Goal: Book appointment/travel/reservation

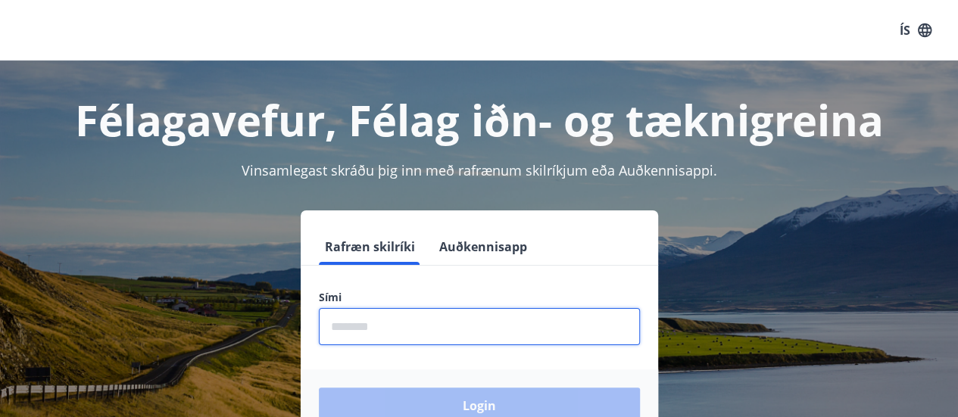
click at [388, 332] on input "phone" at bounding box center [479, 326] width 321 height 37
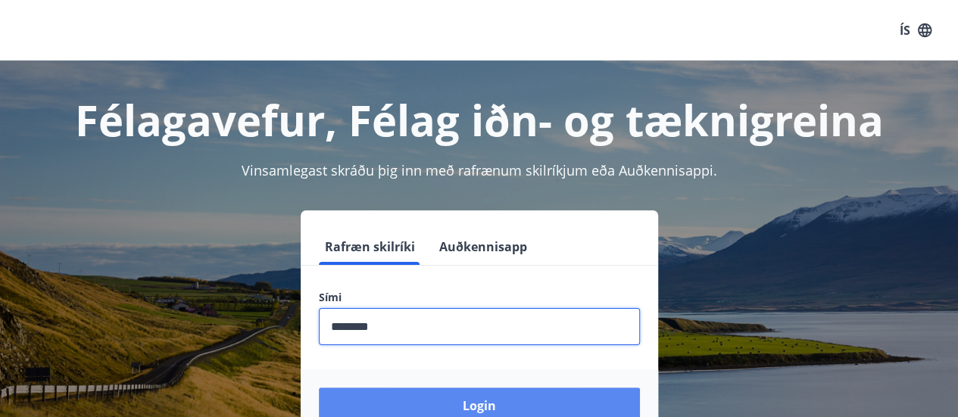
type input "********"
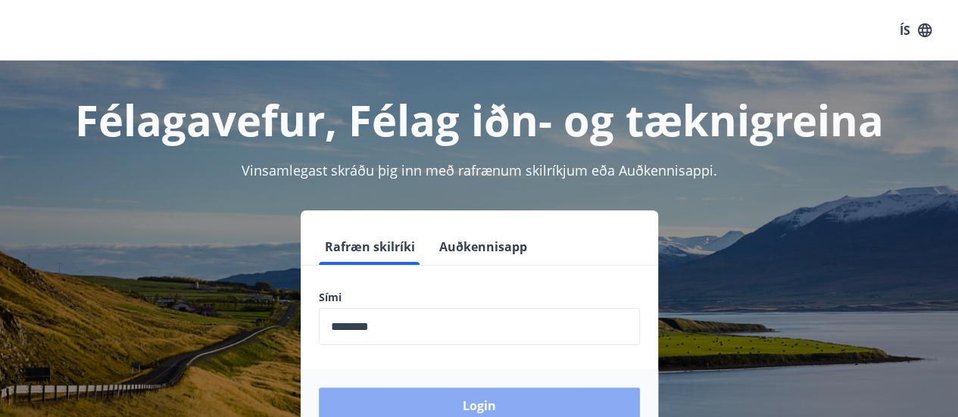
click at [463, 410] on button "Login" at bounding box center [479, 406] width 321 height 36
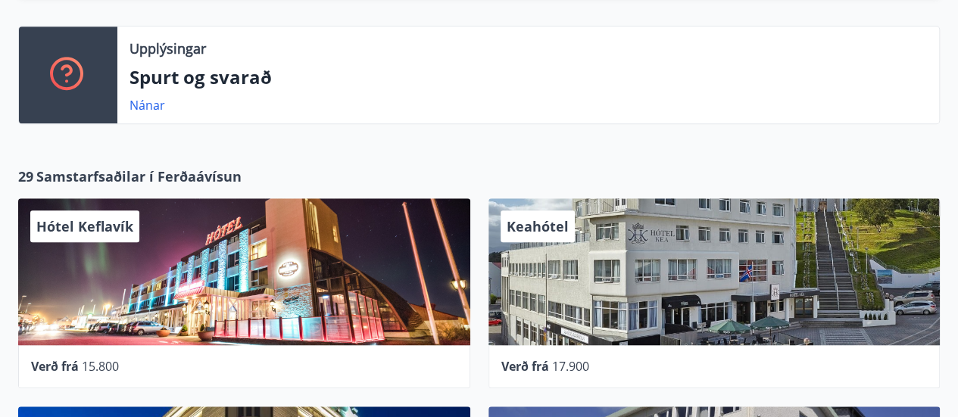
scroll to position [515, 0]
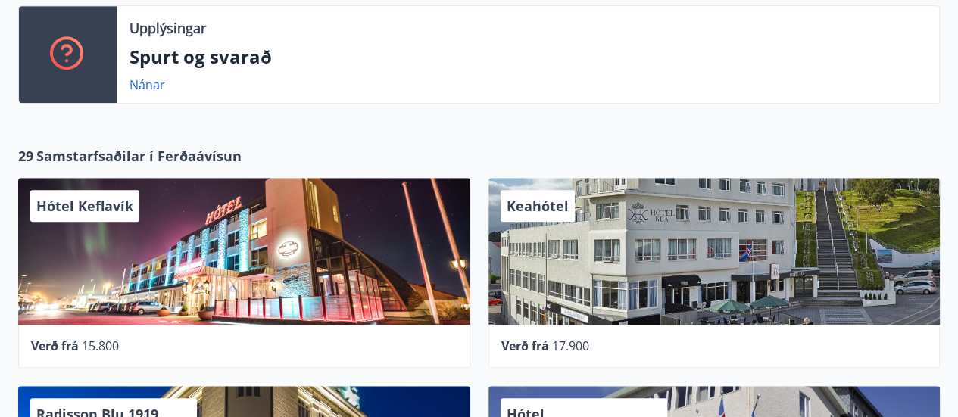
click at [562, 208] on span "Keahótel" at bounding box center [538, 206] width 62 height 18
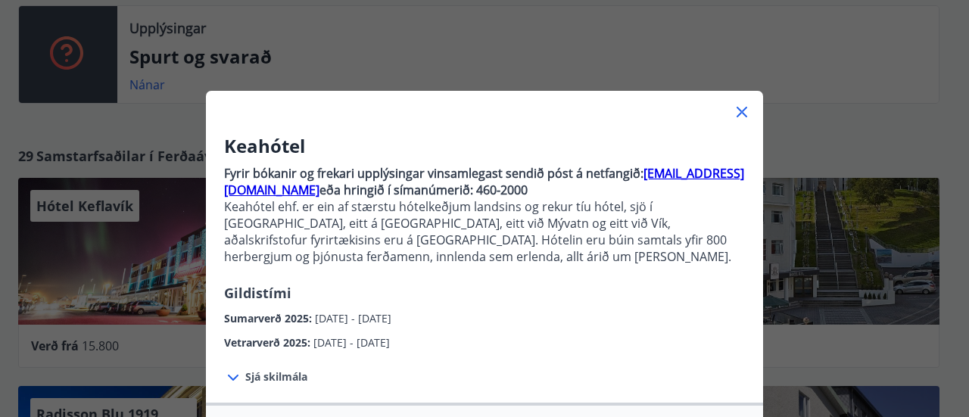
click at [736, 114] on icon at bounding box center [742, 112] width 18 height 18
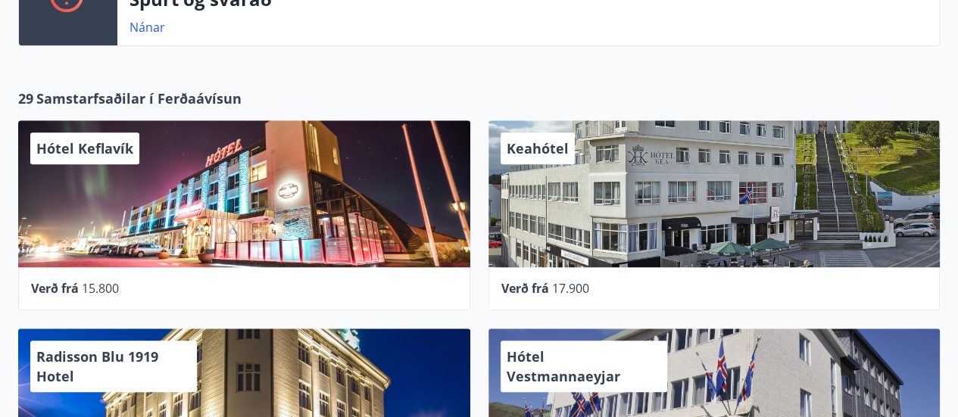
scroll to position [532, 0]
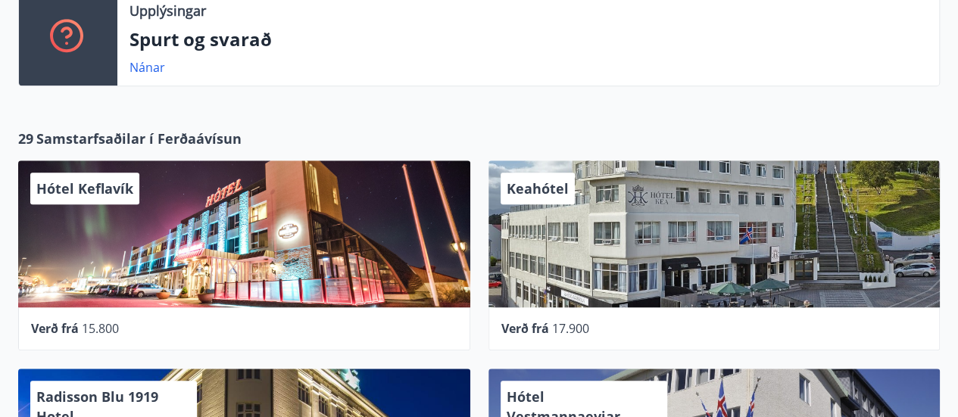
click at [526, 226] on div "Keahótel" at bounding box center [715, 234] width 452 height 147
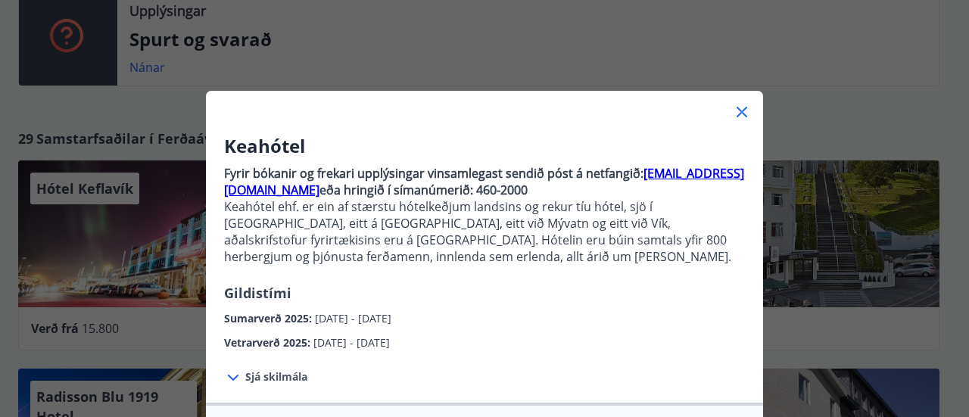
click at [737, 106] on icon at bounding box center [742, 112] width 18 height 18
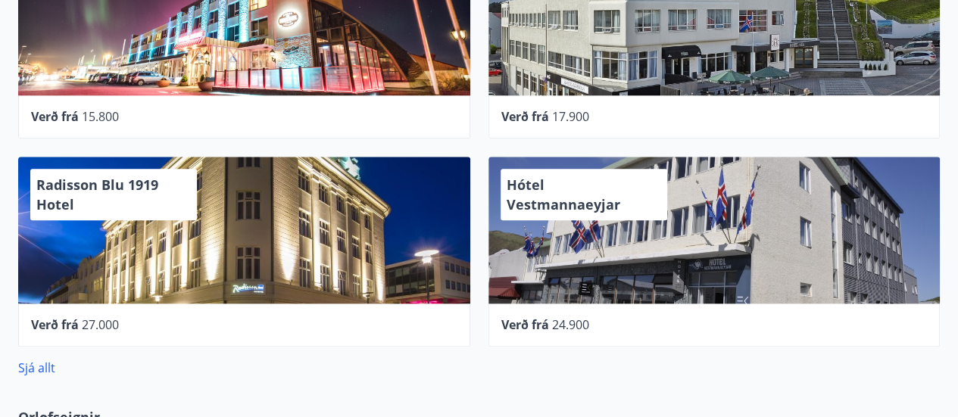
scroll to position [765, 0]
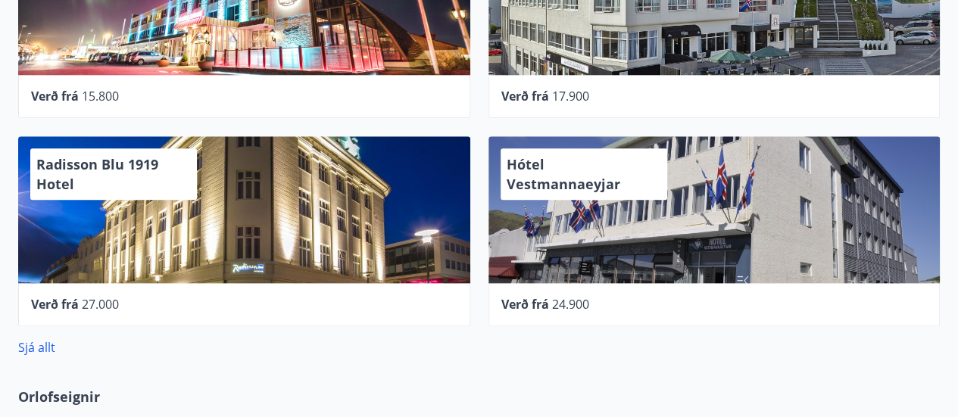
click at [644, 195] on div "Hótel Vestmannaeyjar" at bounding box center [715, 209] width 452 height 147
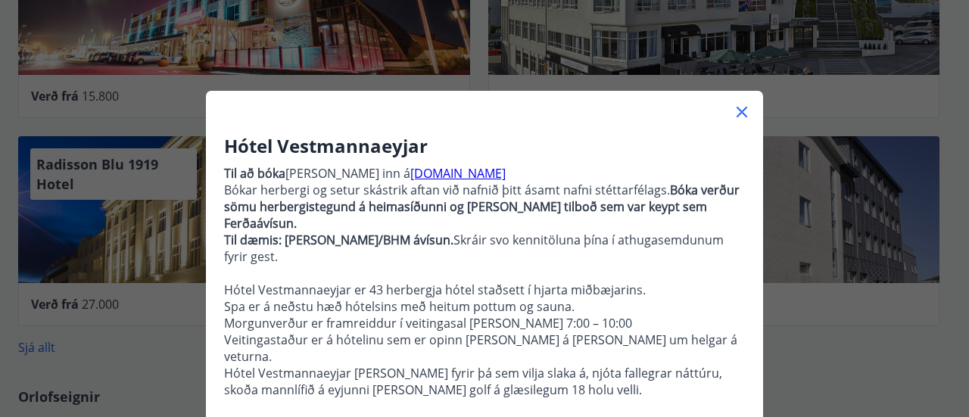
click at [737, 110] on icon at bounding box center [742, 112] width 11 height 11
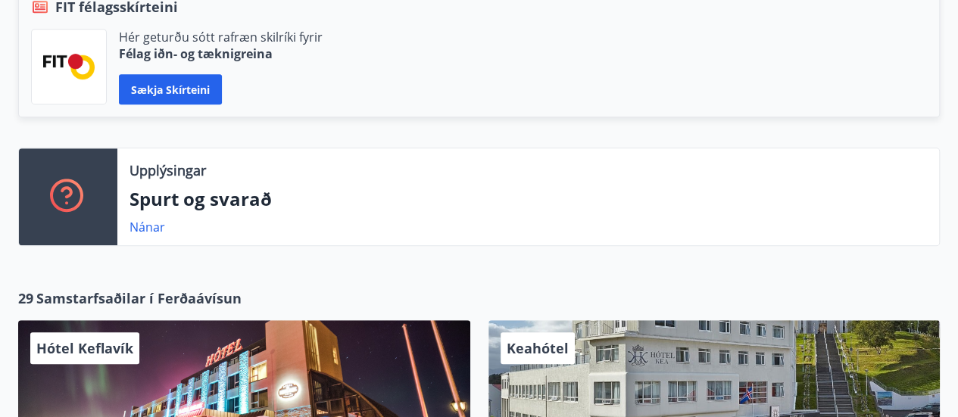
scroll to position [371, 0]
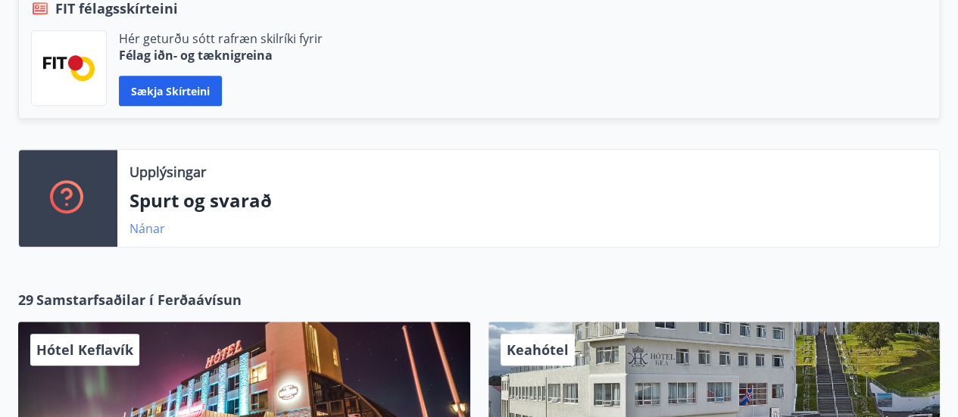
click at [142, 228] on link "Nánar" at bounding box center [148, 228] width 36 height 17
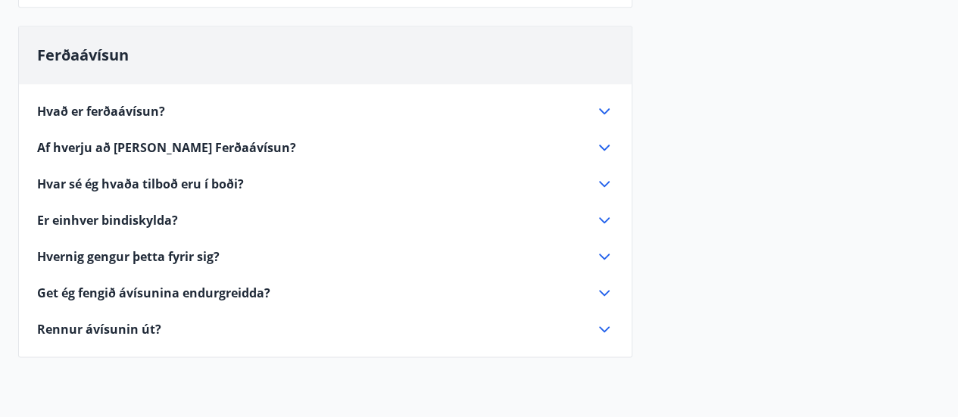
scroll to position [807, 0]
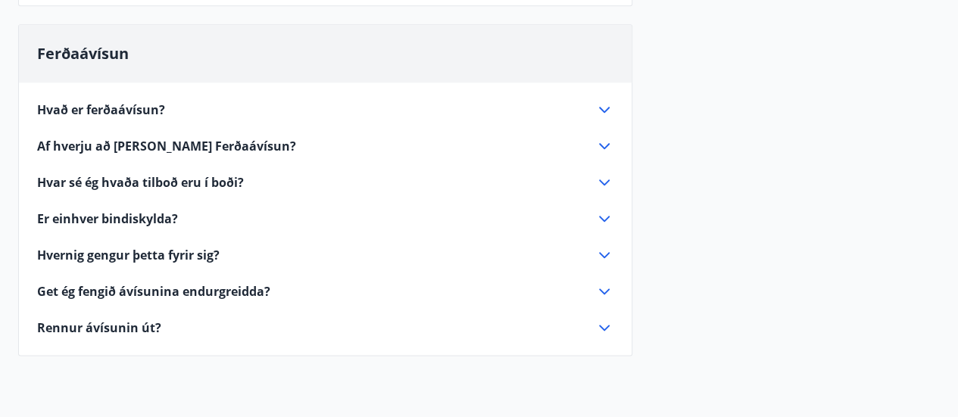
click at [605, 105] on icon at bounding box center [604, 110] width 18 height 18
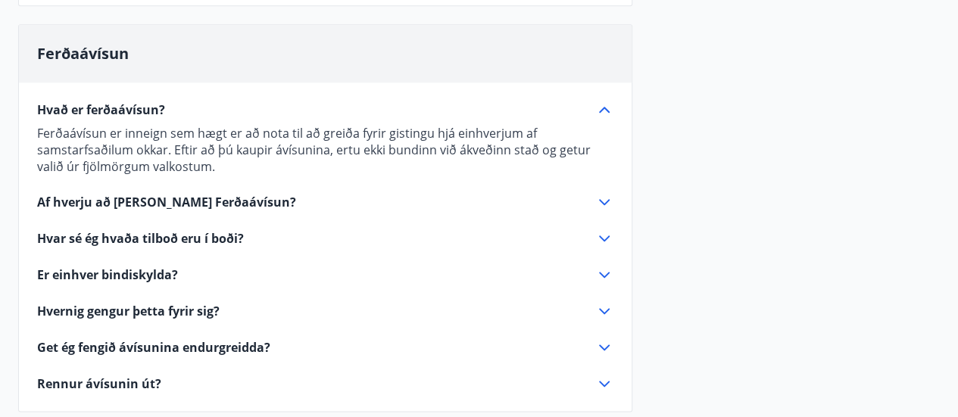
click at [608, 108] on icon at bounding box center [604, 110] width 11 height 6
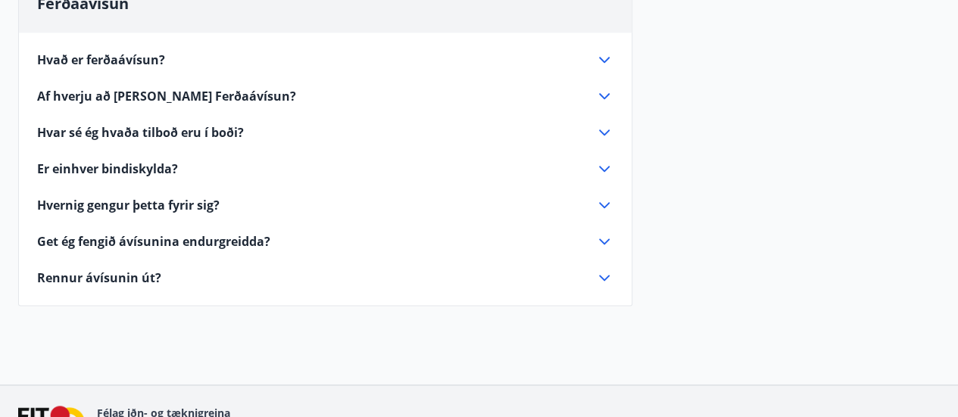
scroll to position [950, 0]
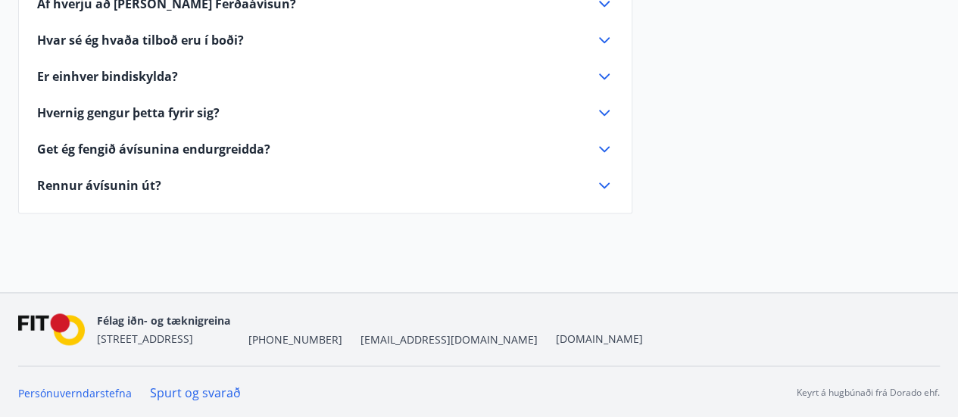
click at [604, 147] on icon at bounding box center [604, 149] width 18 height 18
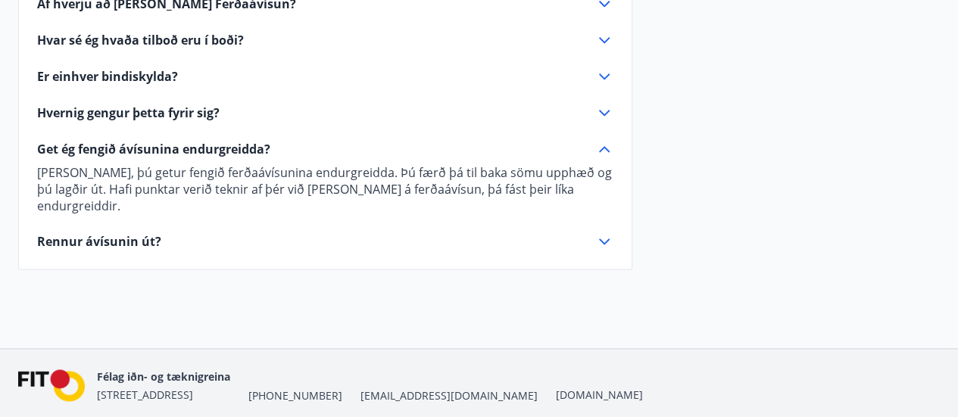
click at [604, 147] on icon at bounding box center [604, 149] width 11 height 6
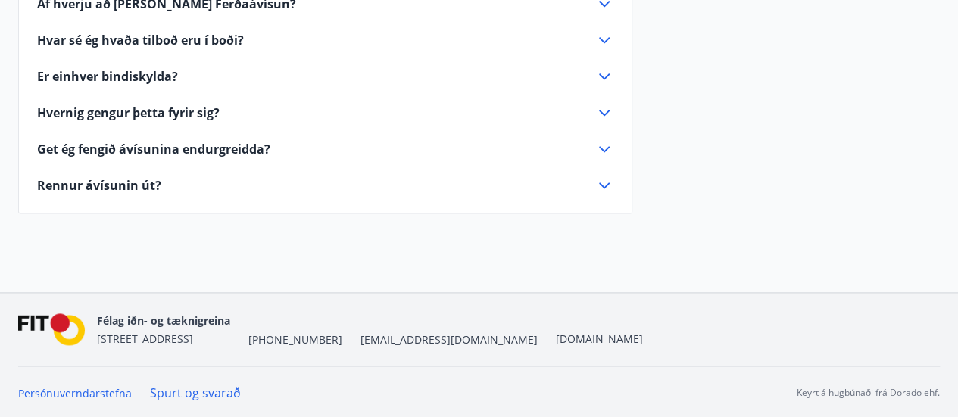
click at [604, 107] on icon at bounding box center [604, 113] width 18 height 18
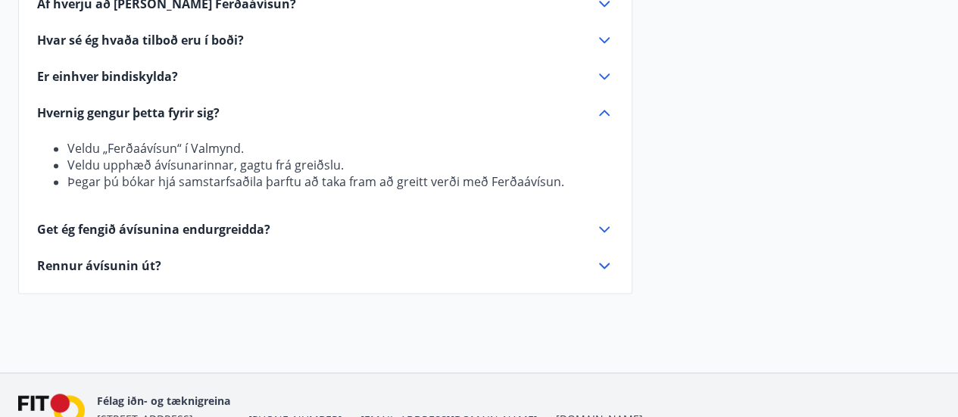
click at [604, 107] on icon at bounding box center [604, 113] width 18 height 18
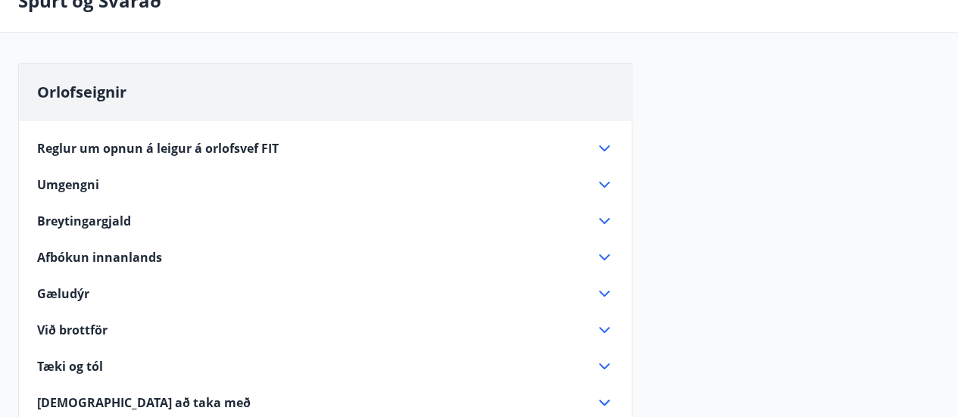
scroll to position [0, 0]
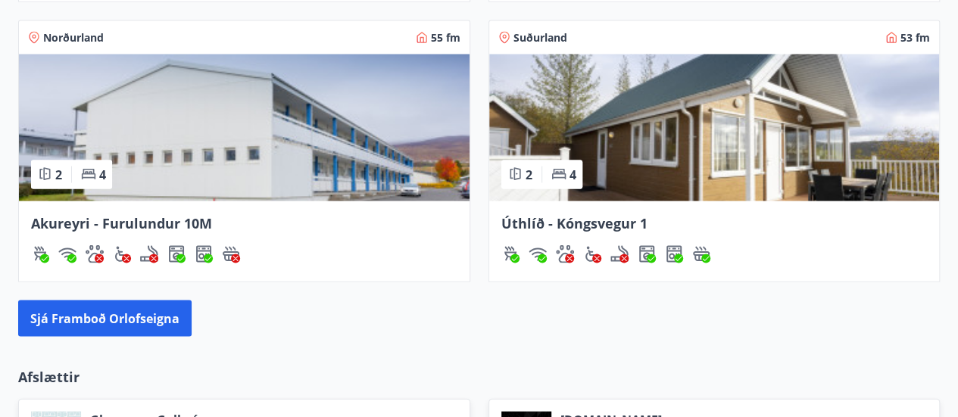
scroll to position [1441, 0]
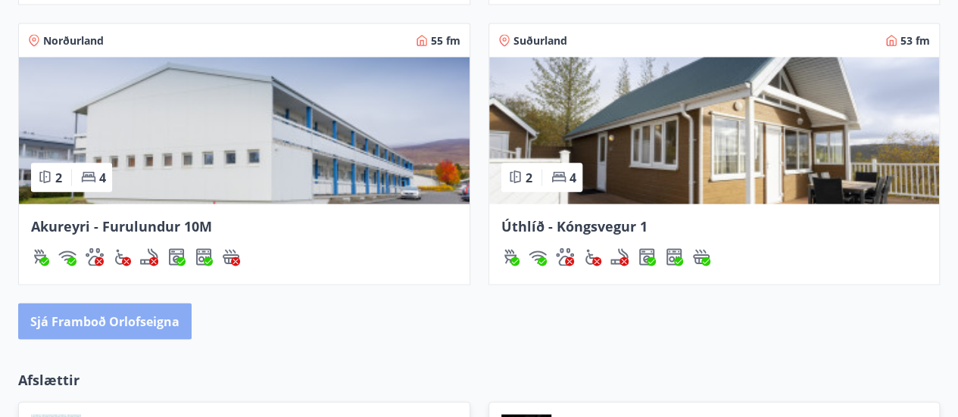
click at [97, 318] on button "Sjá framboð orlofseigna" at bounding box center [104, 322] width 173 height 36
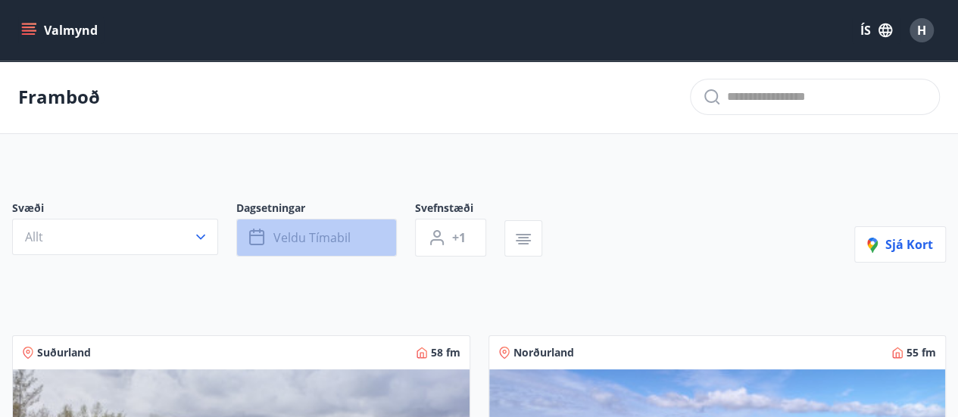
click at [336, 240] on span "Veldu tímabil" at bounding box center [311, 237] width 77 height 17
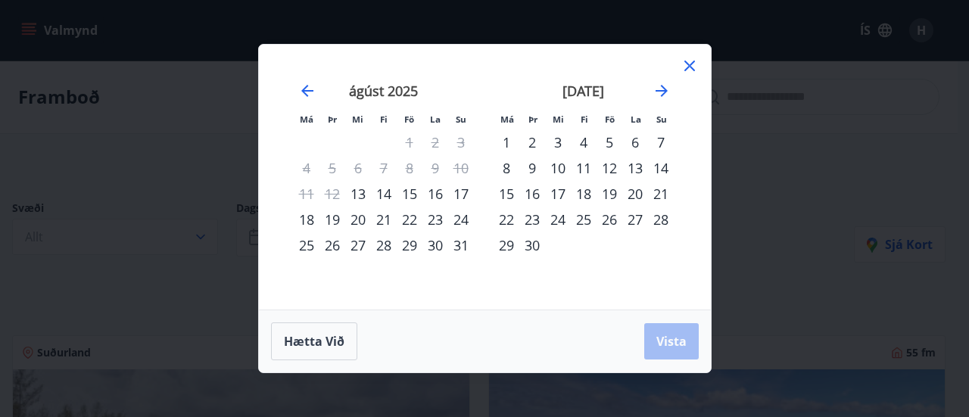
click at [436, 197] on div "16" at bounding box center [436, 194] width 26 height 26
click at [670, 343] on span "Vista" at bounding box center [672, 341] width 30 height 17
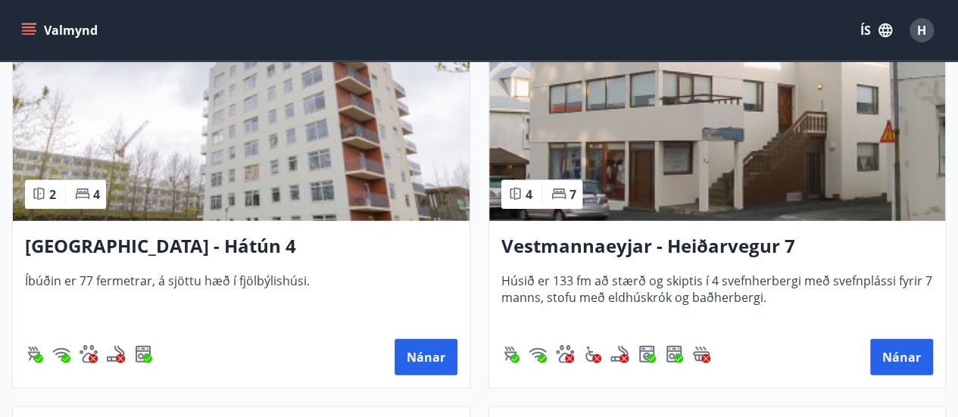
scroll to position [1987, 0]
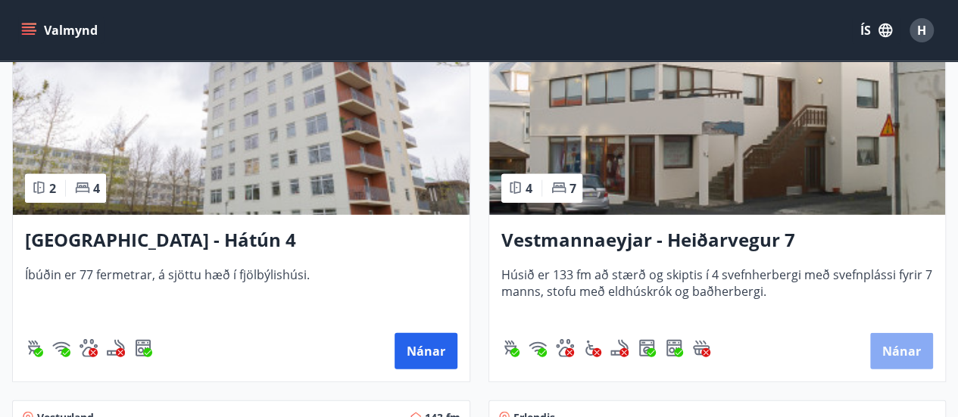
click at [898, 349] on button "Nánar" at bounding box center [901, 351] width 63 height 36
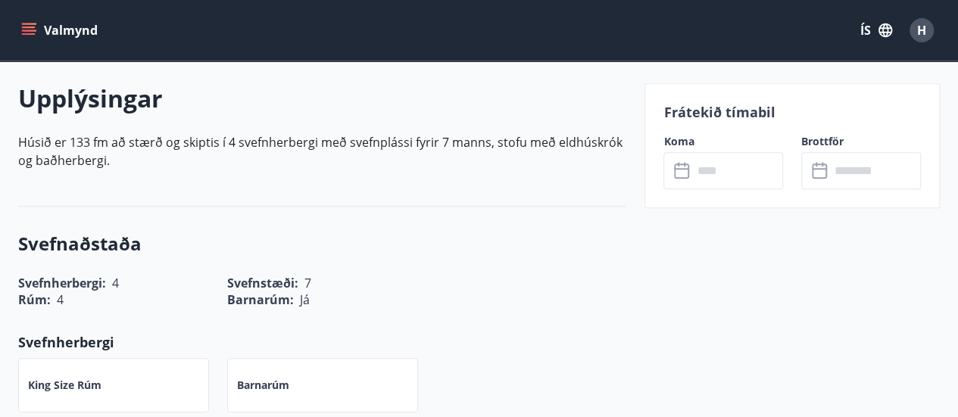
scroll to position [434, 0]
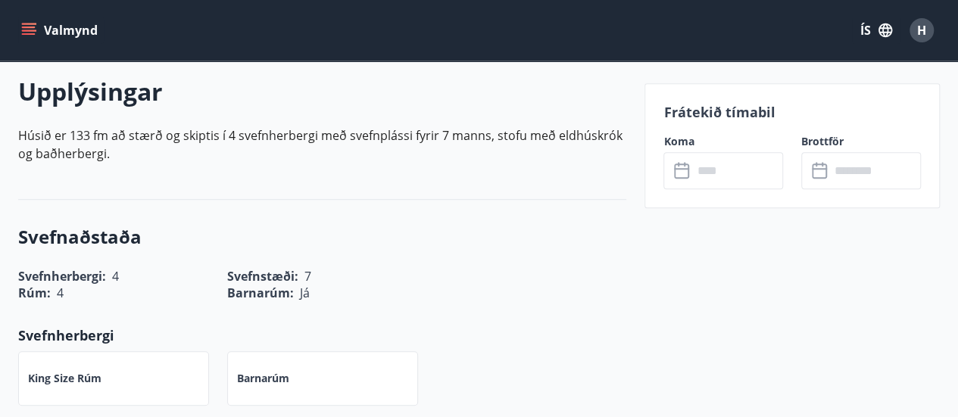
click at [680, 179] on icon at bounding box center [683, 171] width 18 height 18
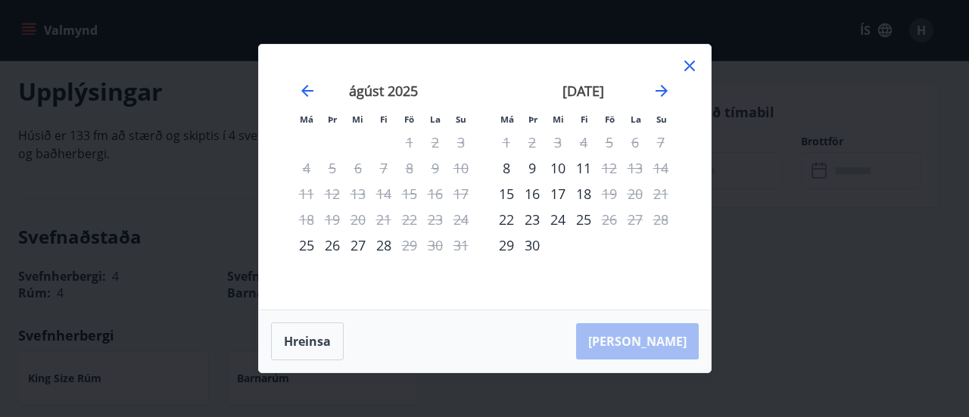
click at [685, 72] on icon at bounding box center [690, 66] width 18 height 18
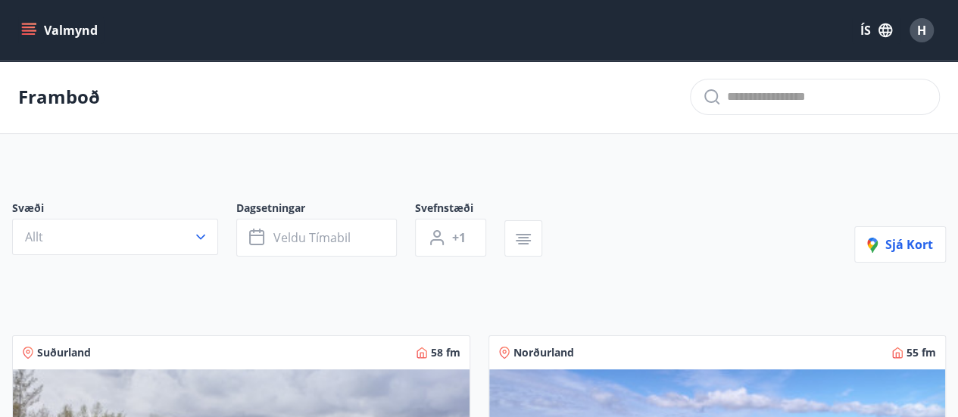
click at [35, 29] on icon "menu" at bounding box center [28, 30] width 15 height 15
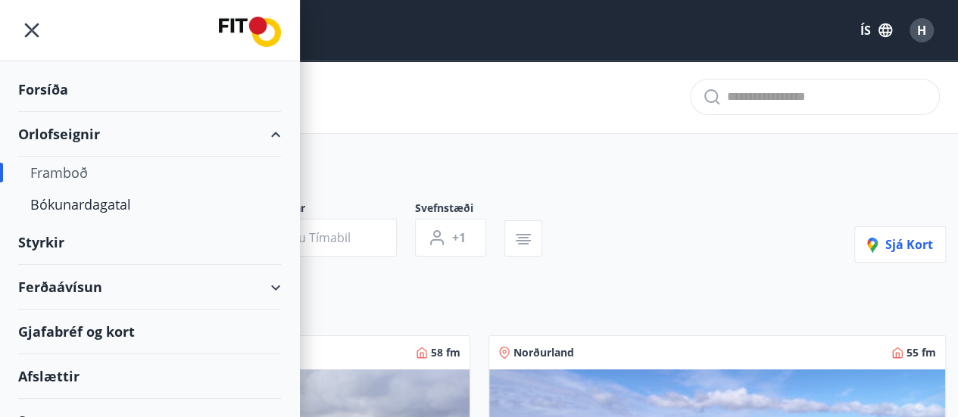
click at [72, 284] on div "Ferðaávísun" at bounding box center [149, 287] width 263 height 45
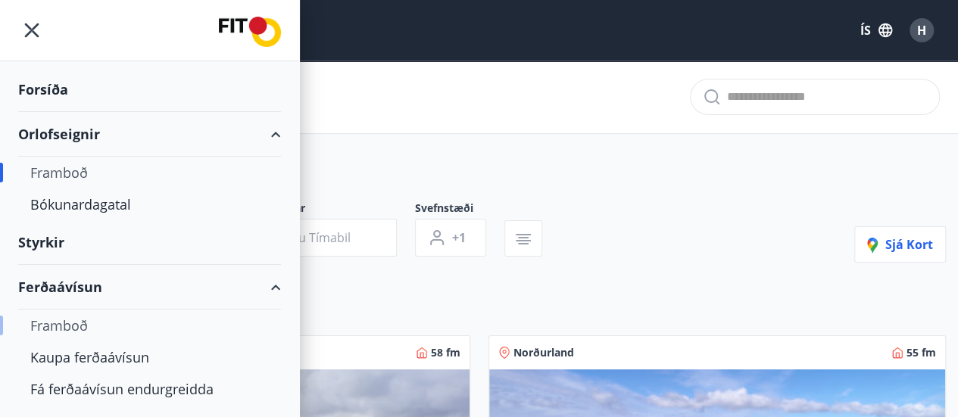
click at [56, 326] on div "Framboð" at bounding box center [149, 326] width 239 height 32
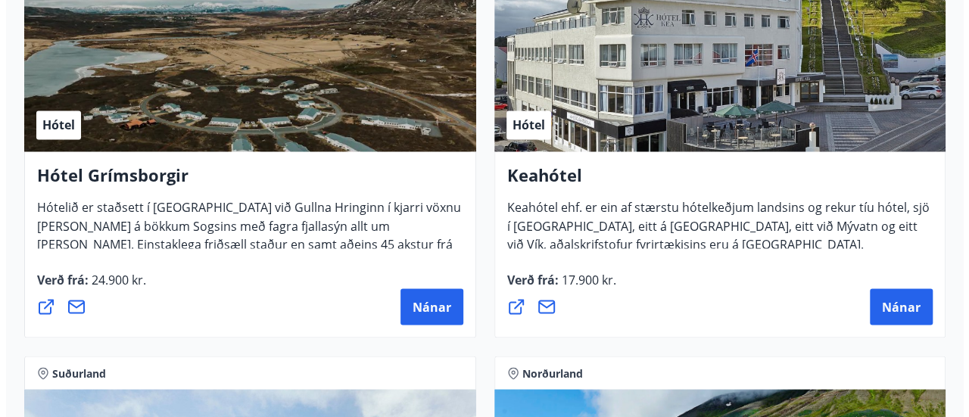
scroll to position [1211, 0]
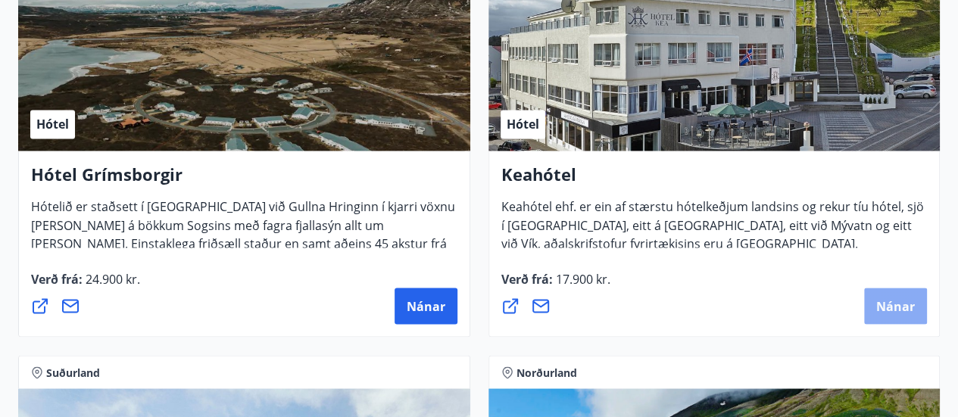
click at [897, 304] on span "Nánar" at bounding box center [895, 306] width 39 height 17
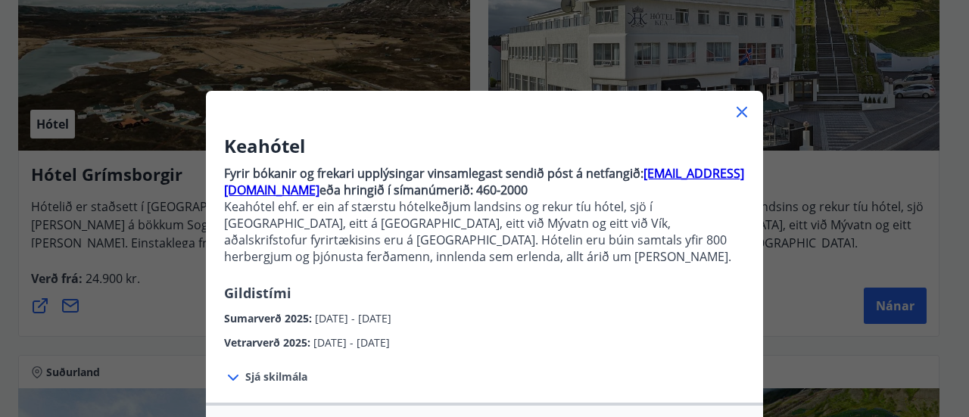
click at [250, 379] on span "Sjá skilmála" at bounding box center [276, 377] width 62 height 15
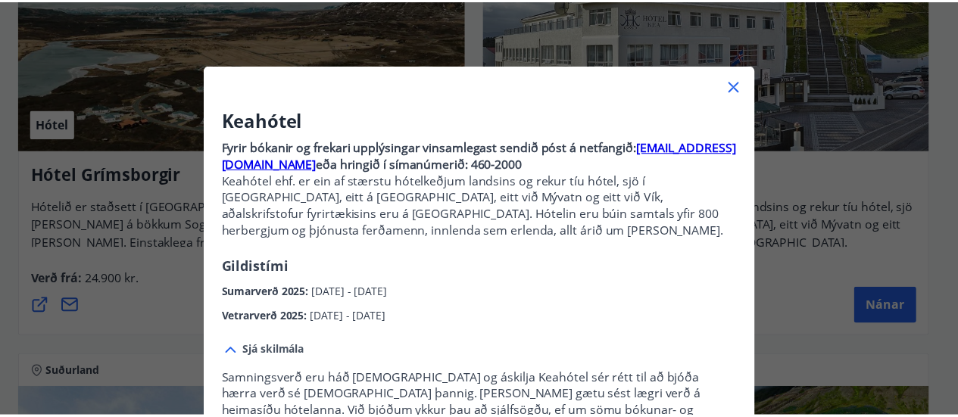
scroll to position [0, 0]
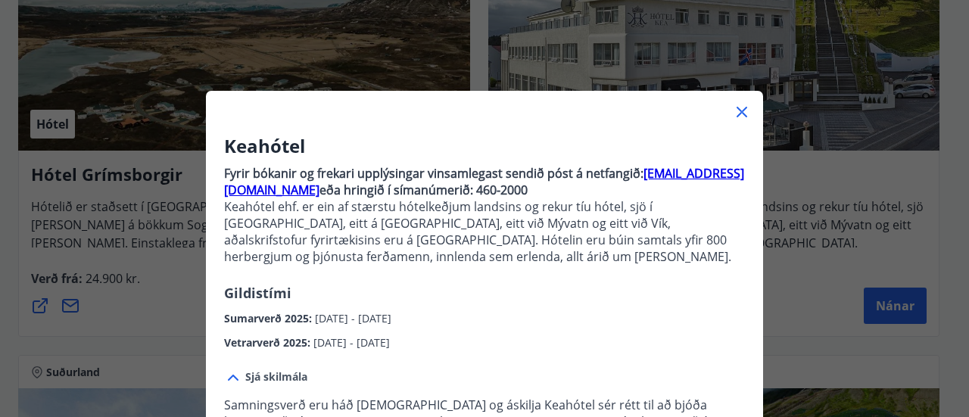
click at [738, 111] on icon at bounding box center [742, 112] width 11 height 11
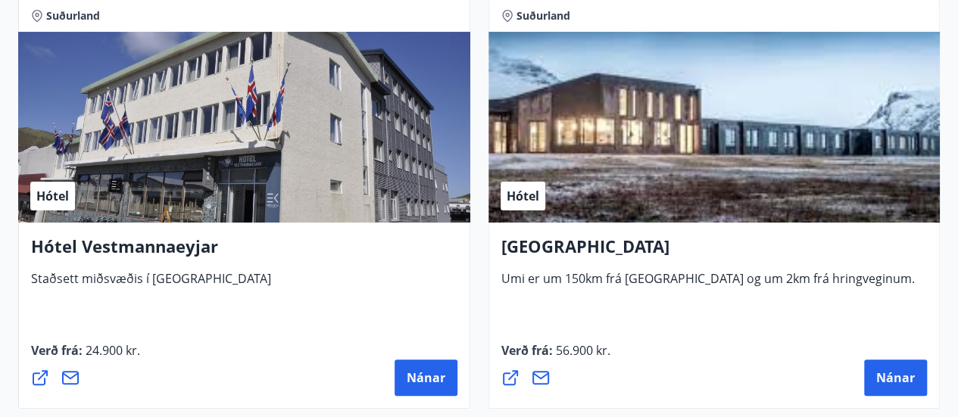
scroll to position [5774, 0]
